Goal: Understand process/instructions

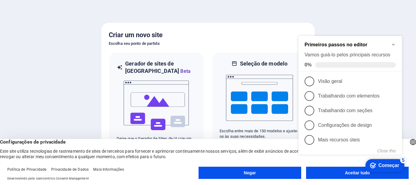
click at [328, 174] on div "checkmark Começar 5 Primeiros passos no editor Vamos guiá-lo pelos principais r…" at bounding box center [351, 100] width 111 height 148
click at [346, 173] on div "checkmark Começar 5 Primeiros passos no editor Vamos guiá-lo pelos principais r…" at bounding box center [351, 100] width 111 height 148
click at [351, 173] on div "checkmark Começar 5 Primeiros passos no editor Vamos guiá-lo pelos principais r…" at bounding box center [351, 100] width 111 height 148
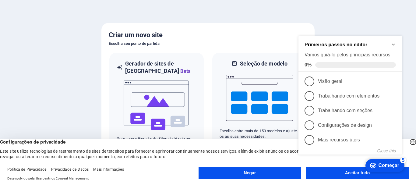
click at [355, 169] on div "checkmark Começar 5 Primeiros passos no editor Vamos guiá-lo pelos principais r…" at bounding box center [351, 100] width 111 height 148
click at [380, 166] on font "Começar" at bounding box center [389, 165] width 21 height 5
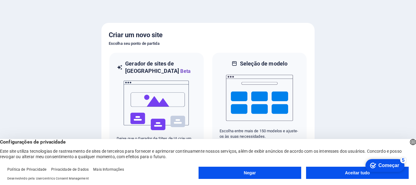
click at [407, 174] on div "checkmark Começar 5 Primeiros passos no editor Vamos guiá-lo pelos principais r…" at bounding box center [384, 165] width 45 height 18
click at [356, 174] on font "Aceitar tudo" at bounding box center [357, 172] width 25 height 5
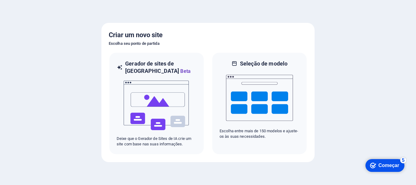
click at [357, 172] on div at bounding box center [208, 92] width 416 height 185
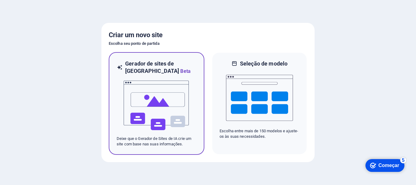
click at [151, 81] on img at bounding box center [156, 105] width 67 height 61
